Goal: Navigation & Orientation: Find specific page/section

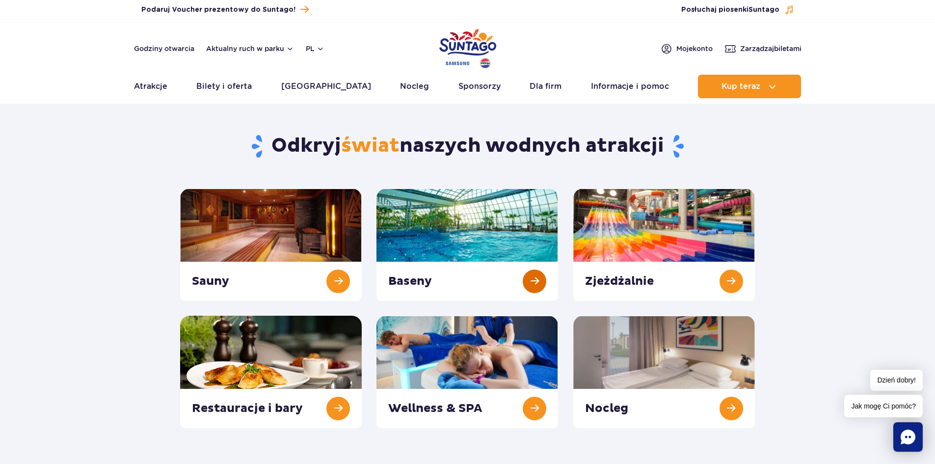
click at [420, 277] on link at bounding box center [467, 244] width 182 height 112
click at [649, 224] on link at bounding box center [664, 244] width 182 height 112
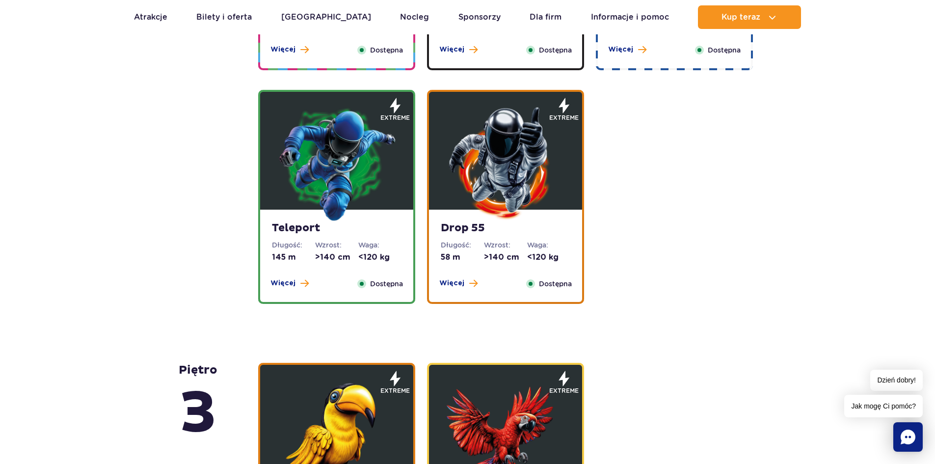
scroll to position [1202, 0]
